Goal: Download file/media

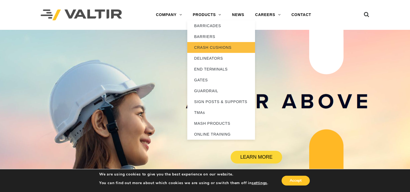
click at [220, 43] on link "CRASH CUSHIONS" at bounding box center [221, 47] width 68 height 11
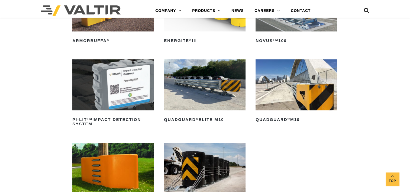
scroll to position [108, 0]
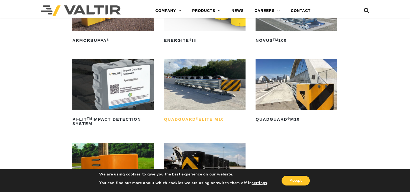
click at [199, 120] on h2 "QuadGuard ® Elite M10" at bounding box center [205, 119] width 82 height 9
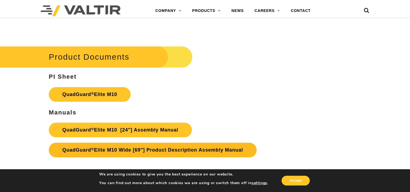
scroll to position [2576, 0]
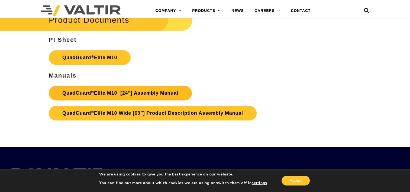
click at [160, 94] on link "QuadGuard ® Elite M10 [24″] Assembly Manual" at bounding box center [120, 93] width 143 height 15
